Goal: Transaction & Acquisition: Purchase product/service

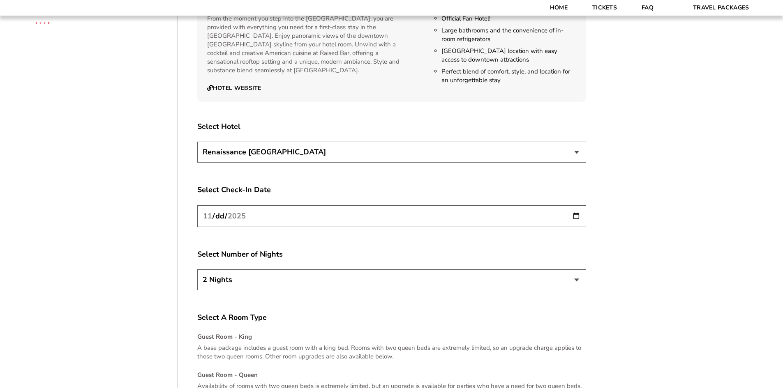
scroll to position [963, 0]
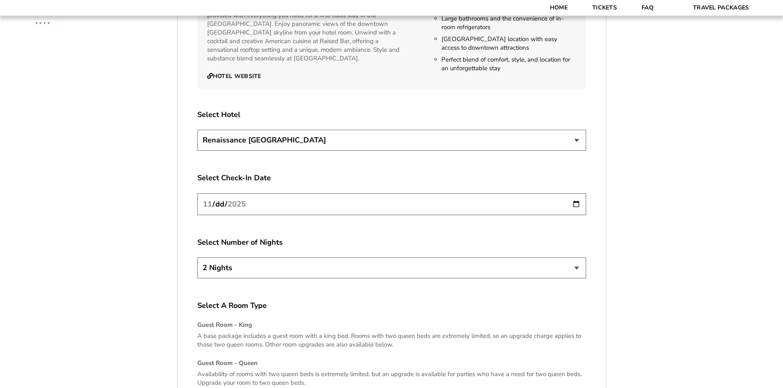
click at [339, 274] on select "2 Nights 3 Nights 4 Nights" at bounding box center [391, 268] width 389 height 21
select select "3 Nights"
click at [197, 258] on select "2 Nights 3 Nights 4 Nights" at bounding box center [391, 268] width 389 height 21
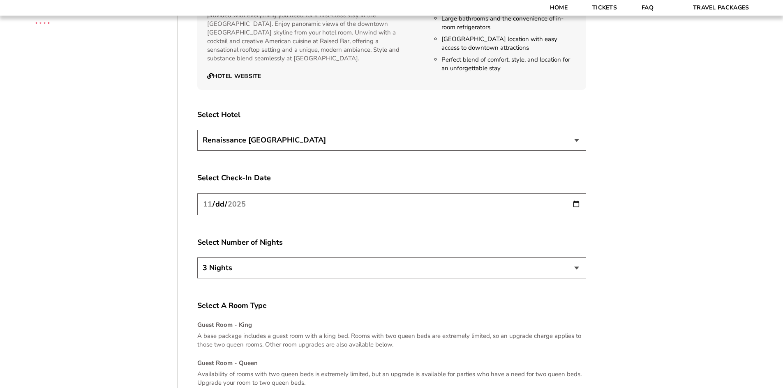
click at [560, 143] on select "Renaissance [GEOGRAPHIC_DATA]" at bounding box center [391, 140] width 389 height 21
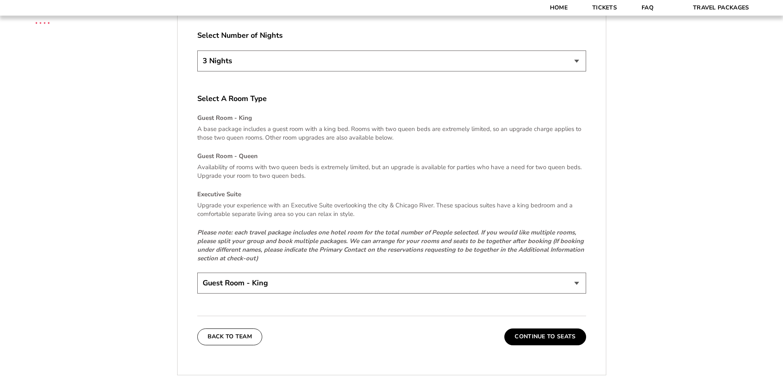
scroll to position [1212, 0]
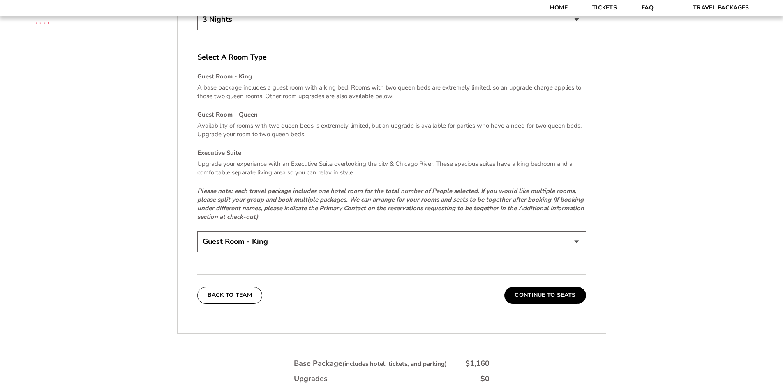
click at [569, 242] on select "Guest Room - King Guest Room - Queen (+$95 per night) Executive Suite (+$315 pe…" at bounding box center [391, 241] width 389 height 21
drag, startPoint x: 782, startPoint y: 257, endPoint x: 776, endPoint y: 284, distance: 27.0
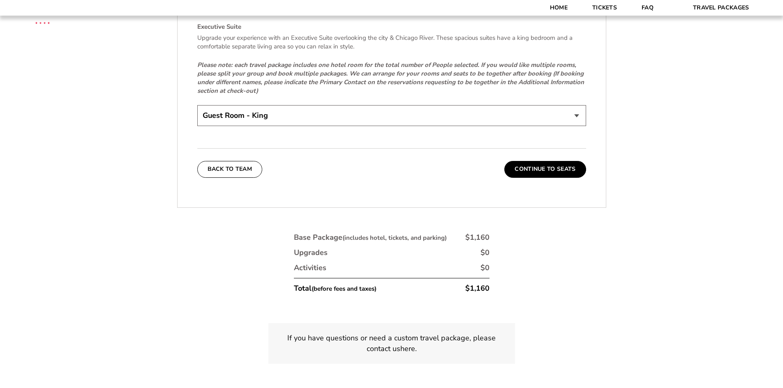
scroll to position [1353, 0]
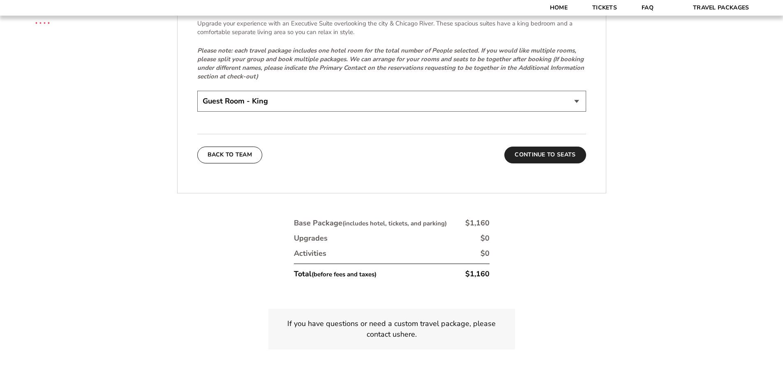
click at [563, 154] on button "Continue To Seats" at bounding box center [544, 155] width 81 height 16
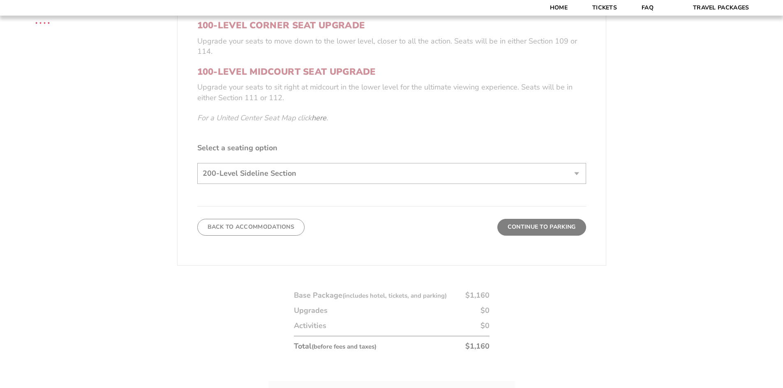
scroll to position [392, 0]
click at [570, 171] on form "Arkansas Arkansas Travel Package Duke Duke Travel Package Northwestern Northwes…" at bounding box center [391, 34] width 783 height 853
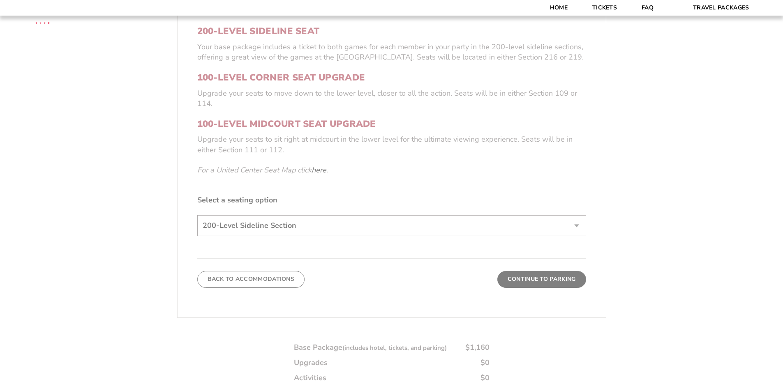
scroll to position [340, 0]
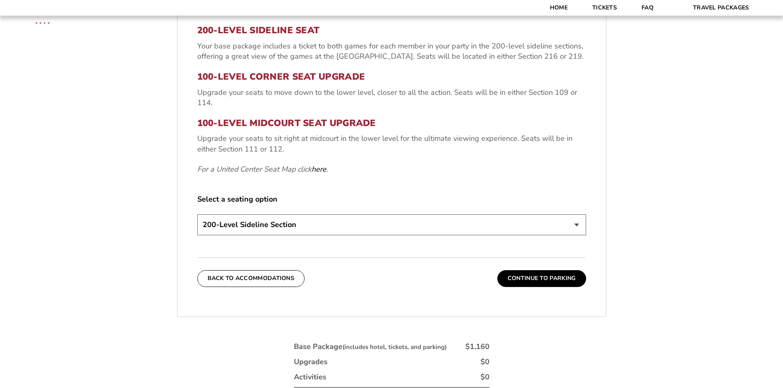
click at [570, 222] on select "200-Level Sideline Section 100-Level Corner Seat Upgrade (+$80 per person) 100-…" at bounding box center [391, 225] width 389 height 21
select select "100-Level Midcourt Seat Upgrade"
click at [197, 215] on select "200-Level Sideline Section 100-Level Corner Seat Upgrade (+$80 per person) 100-…" at bounding box center [391, 225] width 389 height 21
click at [524, 283] on button "Continue To Parking" at bounding box center [541, 278] width 89 height 16
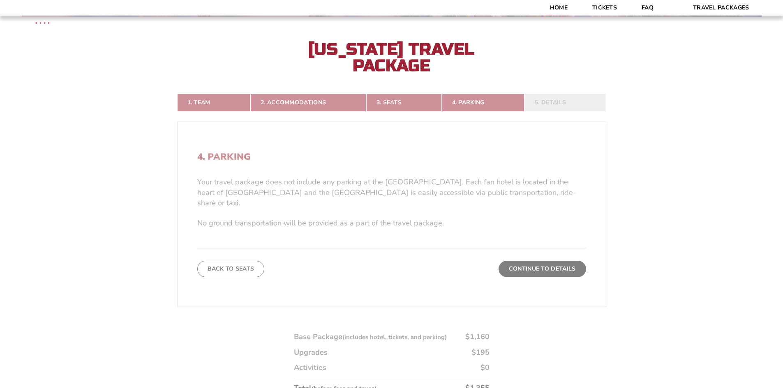
scroll to position [184, 0]
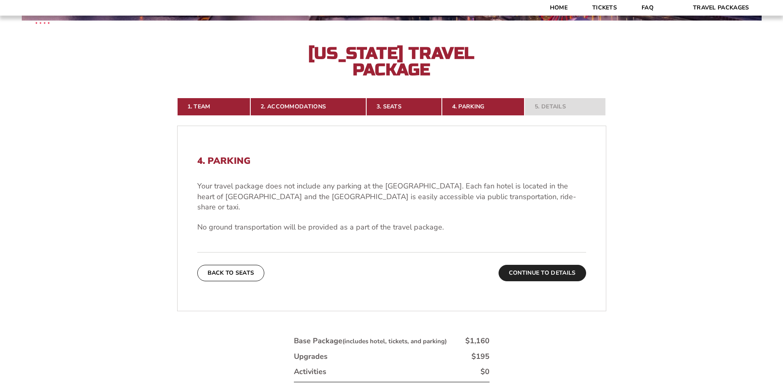
click at [577, 265] on button "Continue To Details" at bounding box center [543, 273] width 88 height 16
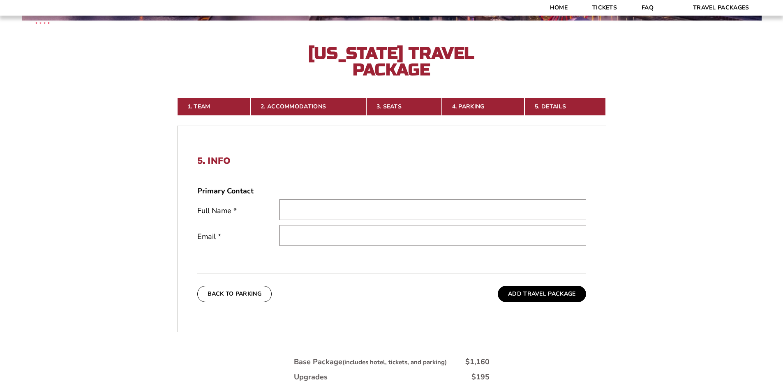
click at [486, 210] on input "text" at bounding box center [432, 209] width 307 height 21
type input "Michael Brooks"
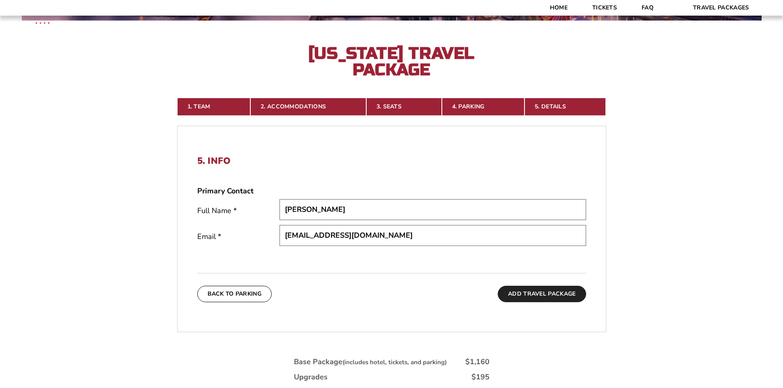
type input "mdbrooks.2727@gmail.com"
click at [523, 293] on button "Add Travel Package" at bounding box center [542, 294] width 88 height 16
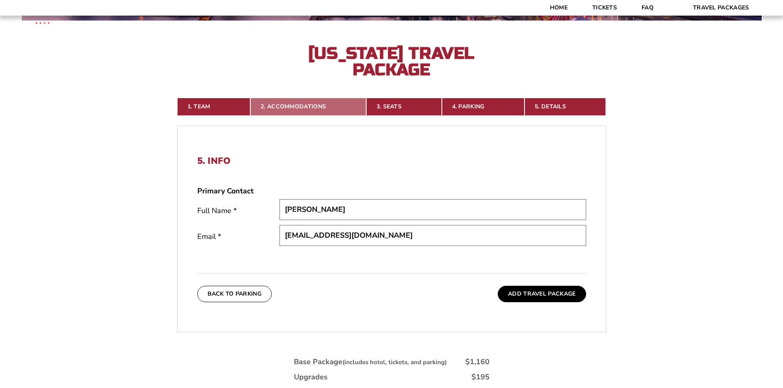
click at [302, 109] on link "2. Accommodations" at bounding box center [308, 107] width 116 height 18
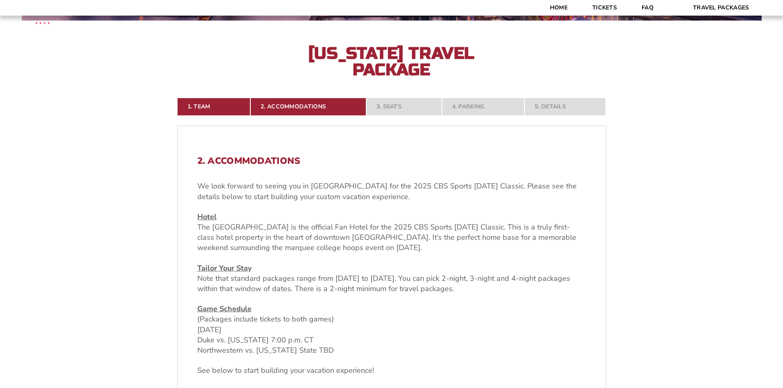
click at [386, 106] on nav "1. Team 2. Accommodations 3. Seats 4. Parking 5. Details" at bounding box center [391, 107] width 429 height 18
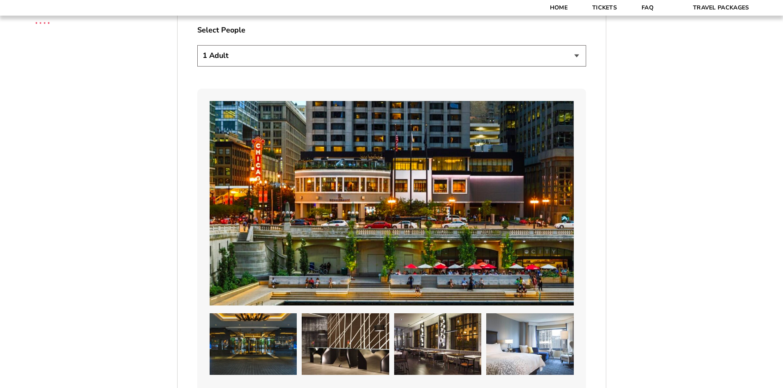
scroll to position [550, 0]
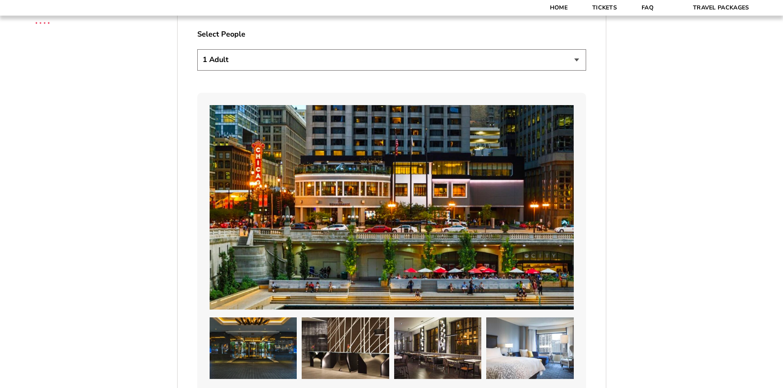
click at [546, 62] on select "1 Adult 2 Adults 3 Adults 4 Adults 2 Adults + 1 Child 2 Adults + 2 Children 2 A…" at bounding box center [391, 59] width 389 height 21
select select "4 Adults"
click at [197, 49] on select "1 Adult 2 Adults 3 Adults 4 Adults 2 Adults + 1 Child 2 Adults + 2 Children 2 A…" at bounding box center [391, 59] width 389 height 21
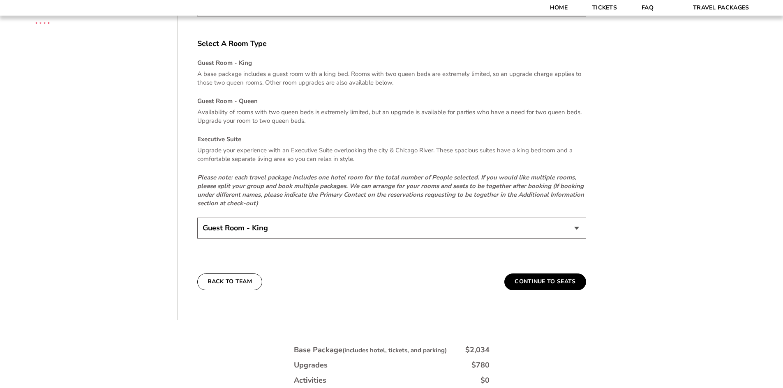
scroll to position [1240, 0]
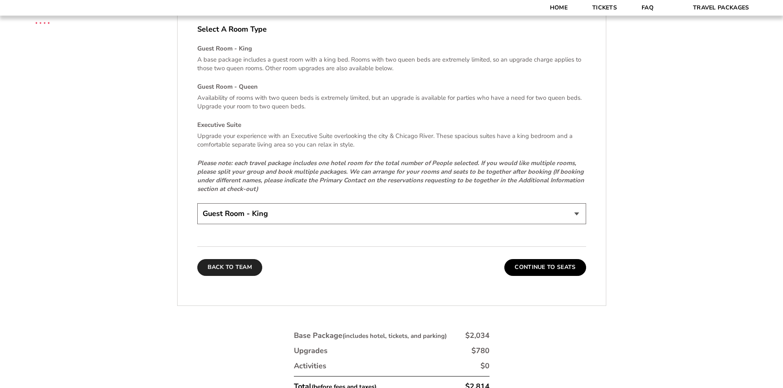
click at [240, 268] on button "Back To Team" at bounding box center [229, 267] width 65 height 16
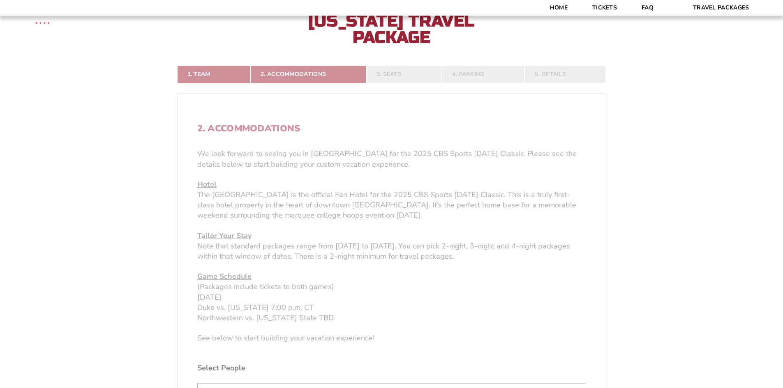
scroll to position [184, 0]
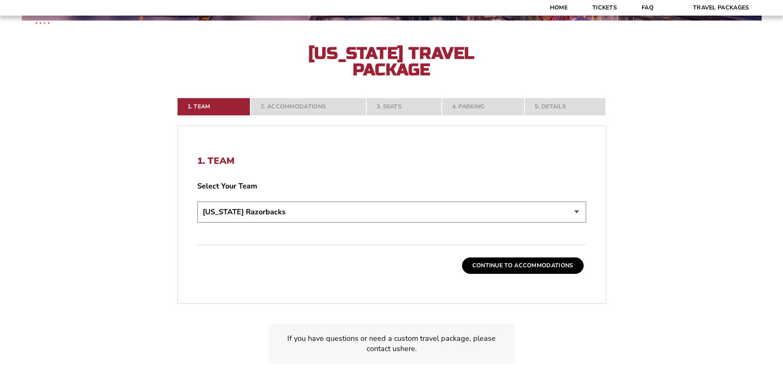
click at [315, 106] on nav "1. Team 2. Accommodations 3. Seats 4. Parking 5. Details" at bounding box center [391, 107] width 429 height 18
click at [512, 270] on button "Continue To Accommodations" at bounding box center [523, 266] width 122 height 16
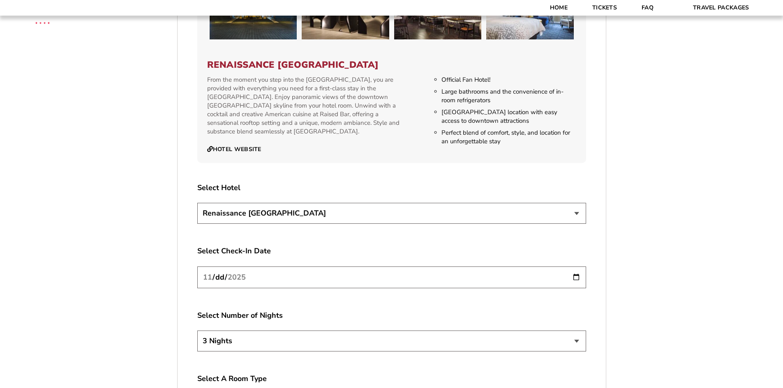
scroll to position [896, 0]
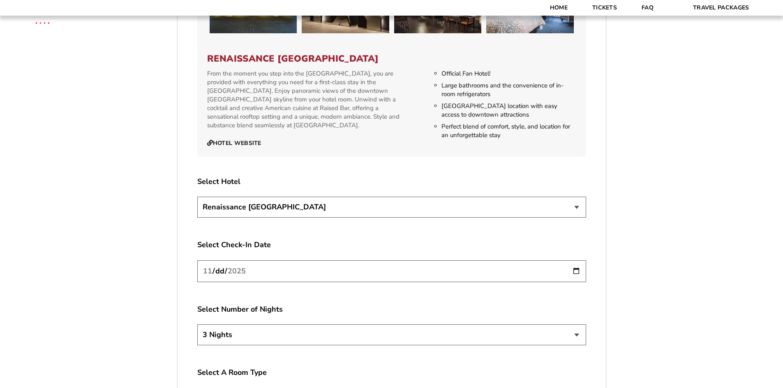
click at [577, 272] on input "[DATE]" at bounding box center [391, 272] width 389 height 22
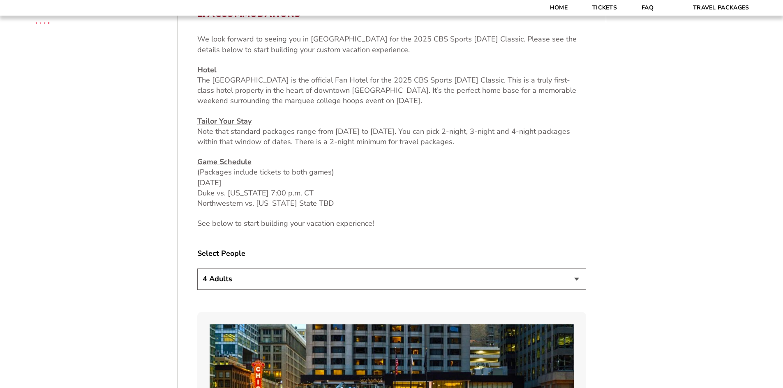
scroll to position [349, 0]
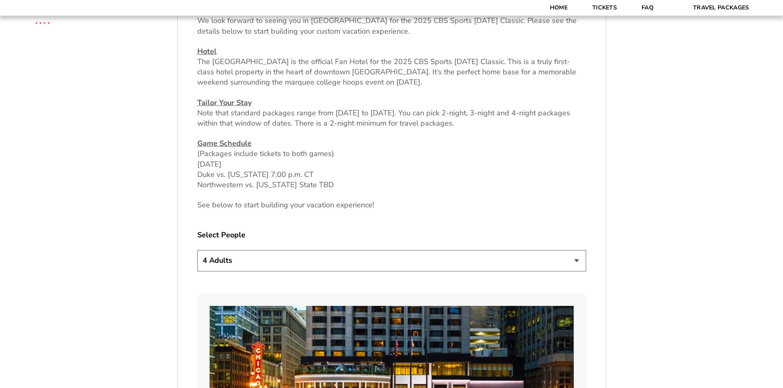
click at [535, 262] on select "1 Adult 2 Adults 3 Adults 4 Adults 2 Adults + 1 Child 2 Adults + 2 Children 2 A…" at bounding box center [391, 260] width 389 height 21
click at [197, 250] on select "1 Adult 2 Adults 3 Adults 4 Adults 2 Adults + 1 Child 2 Adults + 2 Children 2 A…" at bounding box center [391, 260] width 389 height 21
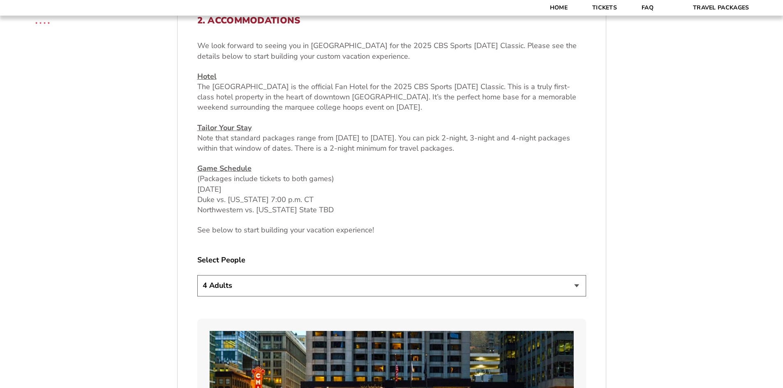
scroll to position [1287, 0]
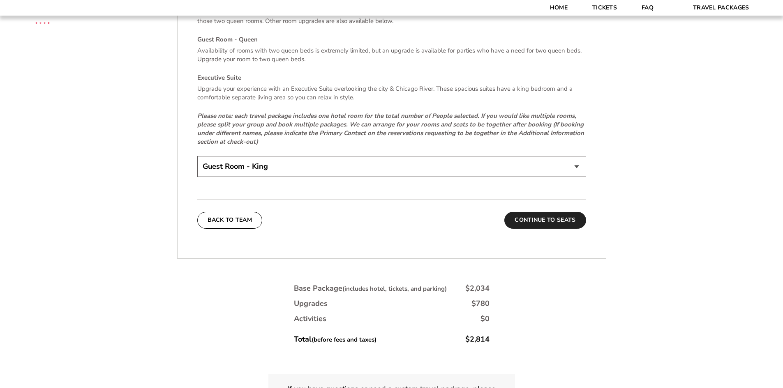
click at [567, 219] on button "Continue To Seats" at bounding box center [544, 220] width 81 height 16
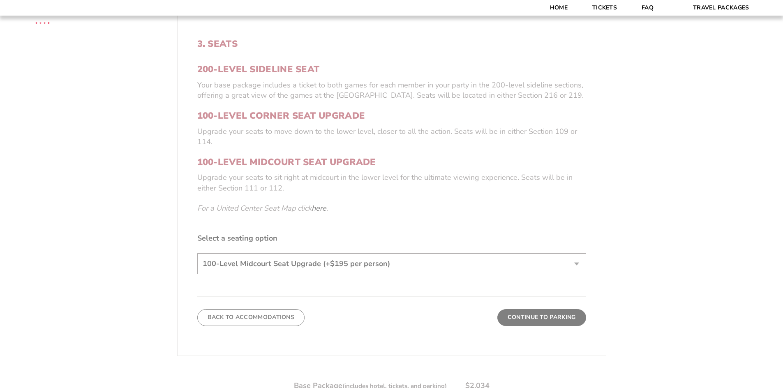
scroll to position [343, 0]
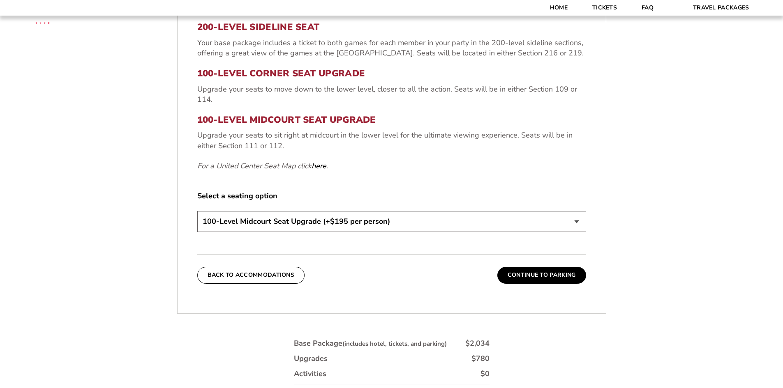
click at [569, 222] on select "200-Level Sideline Section 100-Level Corner Seat Upgrade (+$80 per person) 100-…" at bounding box center [391, 221] width 389 height 21
click at [552, 276] on button "Continue To Parking" at bounding box center [541, 275] width 89 height 16
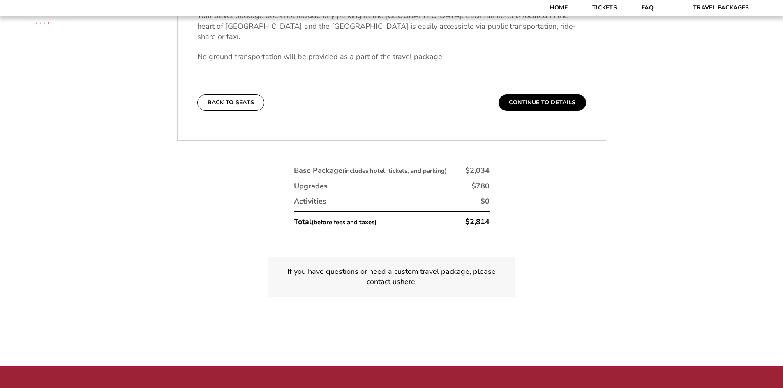
scroll to position [356, 0]
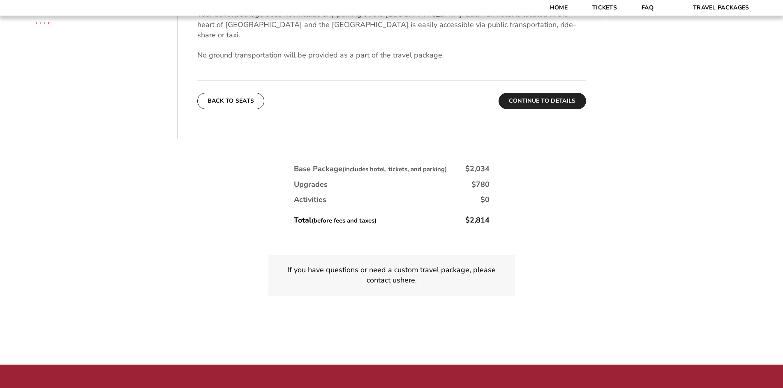
click at [557, 94] on button "Continue To Details" at bounding box center [543, 101] width 88 height 16
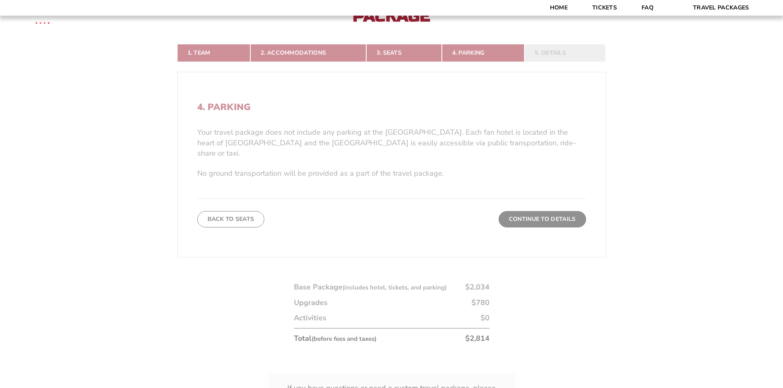
scroll to position [184, 0]
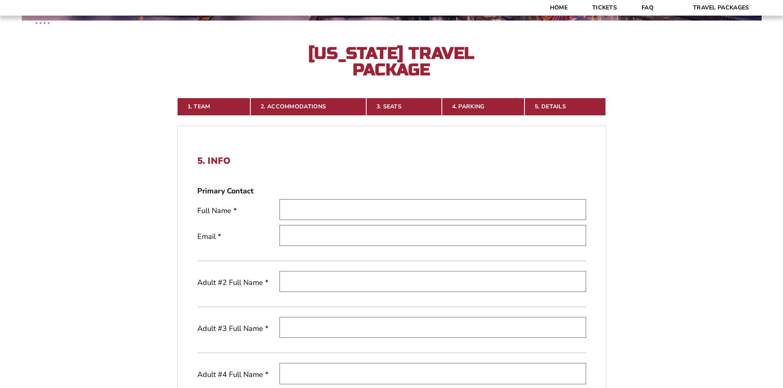
click at [382, 212] on input "text" at bounding box center [432, 209] width 307 height 21
type input "J"
type input "Michael Brooks"
type input "mdbrooks.2727@gmail.com"
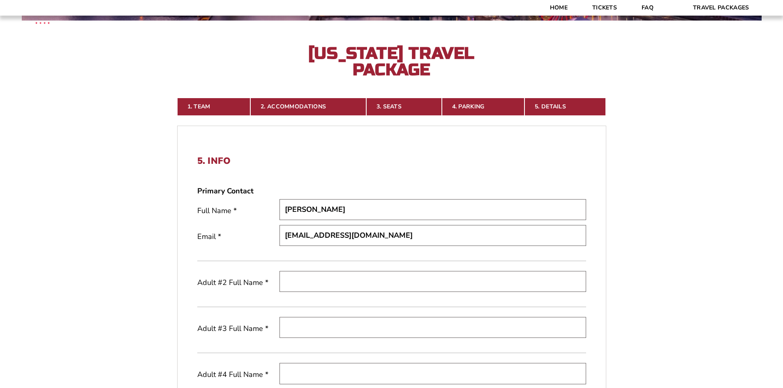
paste input "Michael Brooks"
type input "Michael Brooks"
paste input "Michael Brooks"
type input "Michael Brooks"
paste input "Michael Brooks"
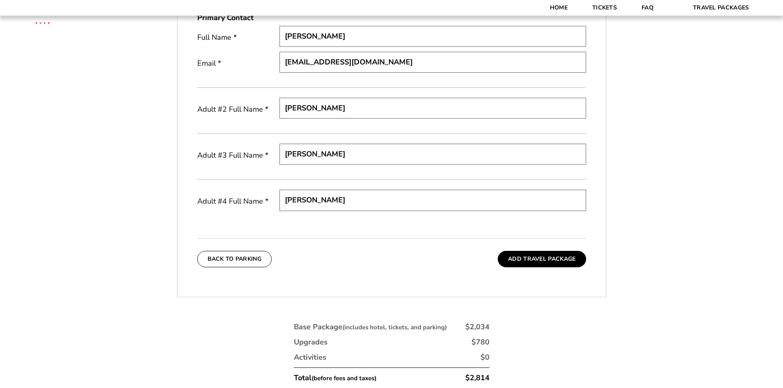
scroll to position [370, 0]
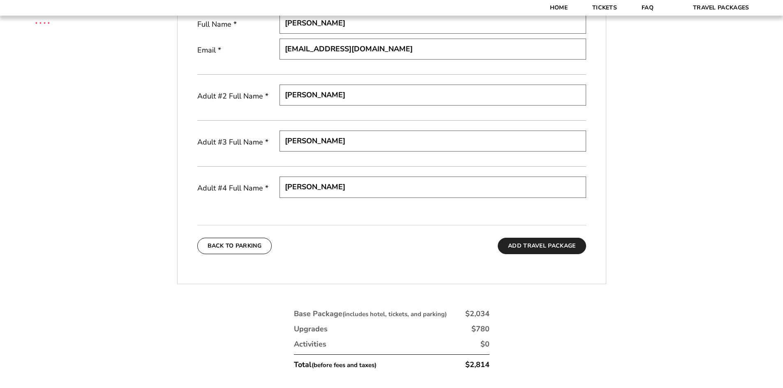
type input "Michael Brooks"
click at [549, 246] on button "Add Travel Package" at bounding box center [542, 246] width 88 height 16
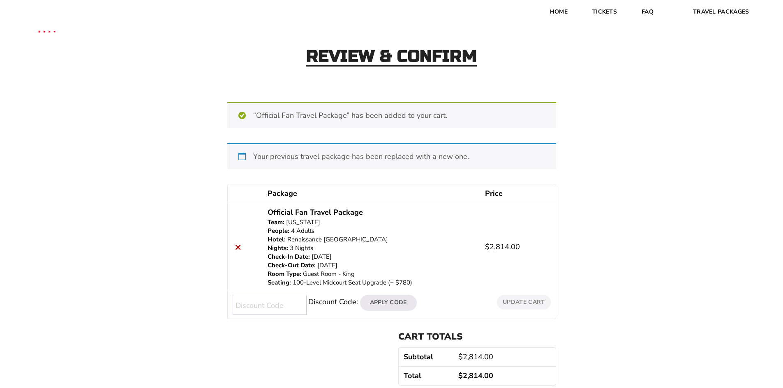
scroll to position [20, 0]
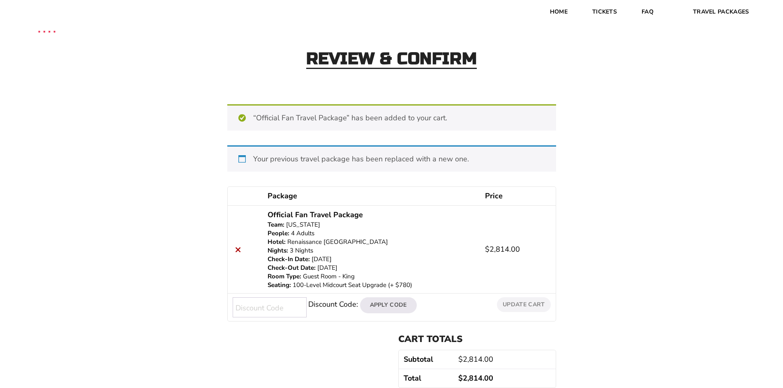
click at [51, 34] on img at bounding box center [47, 30] width 44 height 44
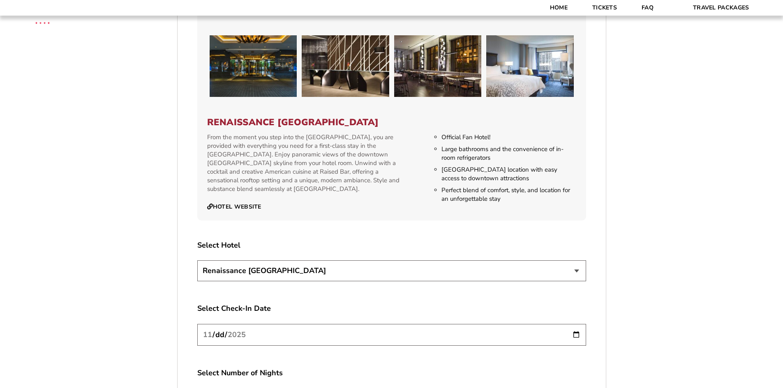
scroll to position [818, 0]
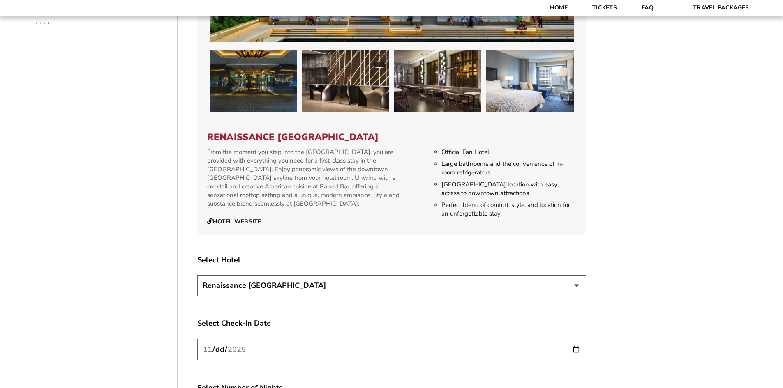
drag, startPoint x: 785, startPoint y: 64, endPoint x: 748, endPoint y: 259, distance: 199.1
click at [748, 259] on html "Home Tickets FAQ Travel Packages Travel Packages Home Tickets FAQ Official Fan …" at bounding box center [391, 122] width 783 height 1881
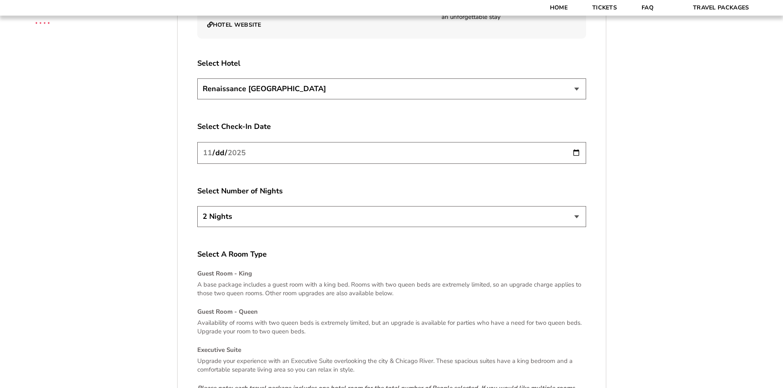
scroll to position [951, 0]
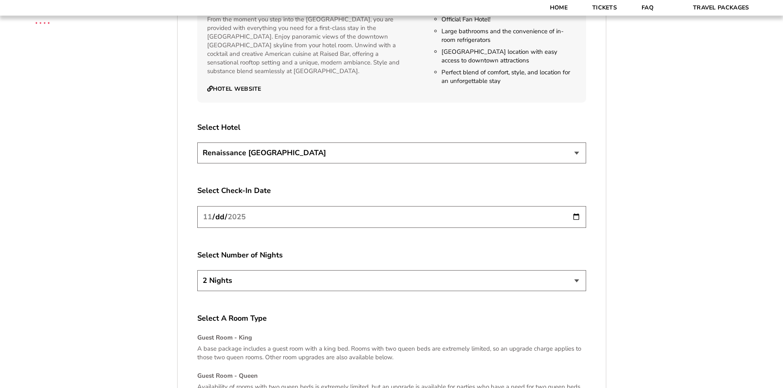
click at [533, 281] on select "2 Nights 3 Nights 4 Nights" at bounding box center [391, 280] width 389 height 21
select select "3 Nights"
click at [197, 270] on select "2 Nights 3 Nights 4 Nights" at bounding box center [391, 280] width 389 height 21
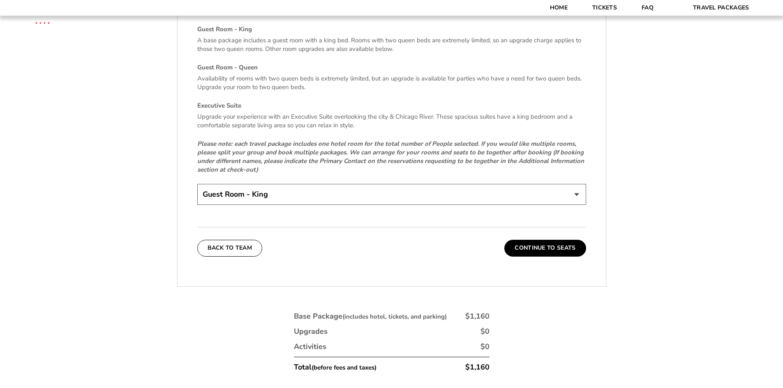
scroll to position [1267, 0]
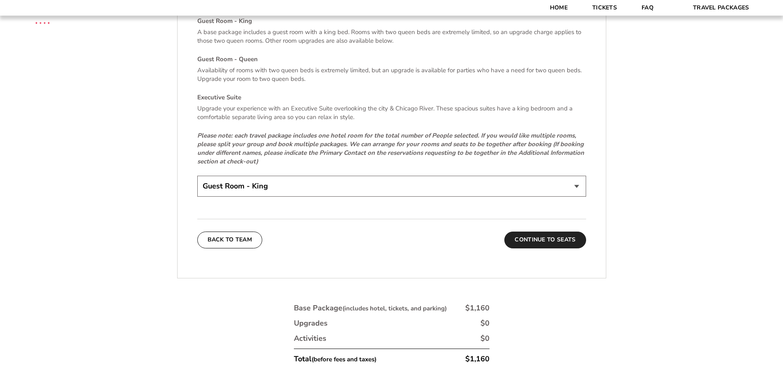
click at [555, 239] on button "Continue To Seats" at bounding box center [544, 240] width 81 height 16
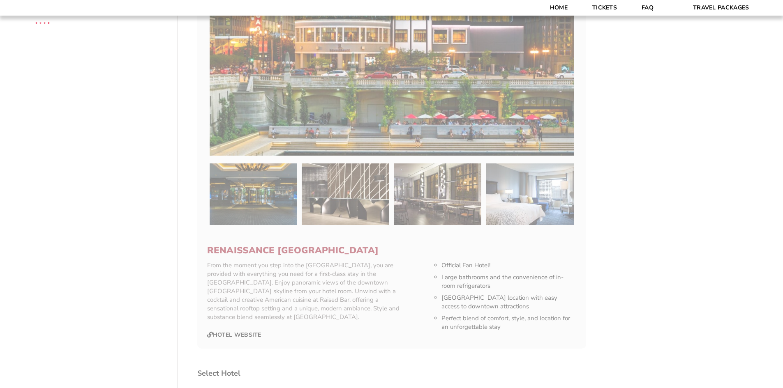
scroll to position [184, 0]
